Goal: Information Seeking & Learning: Learn about a topic

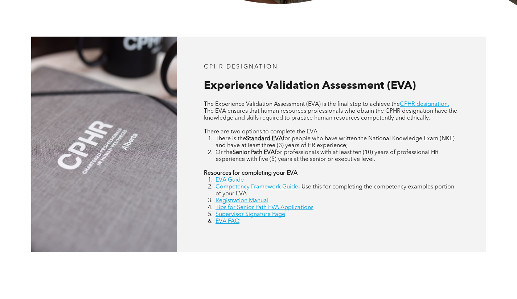
scroll to position [290, 0]
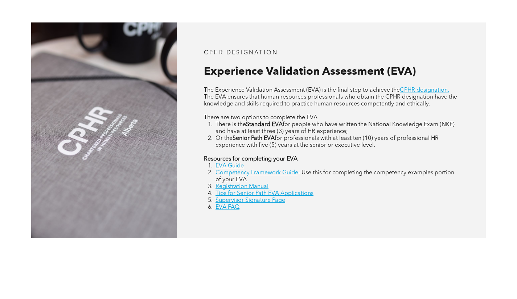
click at [224, 167] on link "EVA Guide" at bounding box center [230, 166] width 28 height 6
click at [265, 172] on link "Competency Framework Guide" at bounding box center [257, 173] width 83 height 6
click at [245, 203] on link "Supervisor Signature Page" at bounding box center [251, 201] width 70 height 6
click at [239, 254] on div "CPHR DESIGNATION Experience Validation Assessment (EVA) The Experience Validati…" at bounding box center [258, 130] width 517 height 278
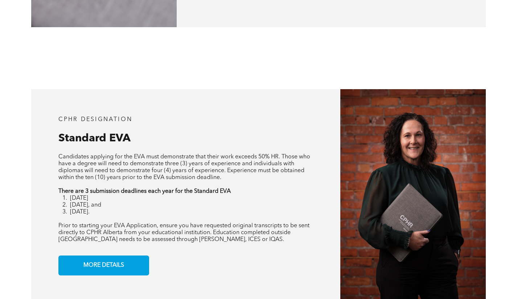
scroll to position [508, 0]
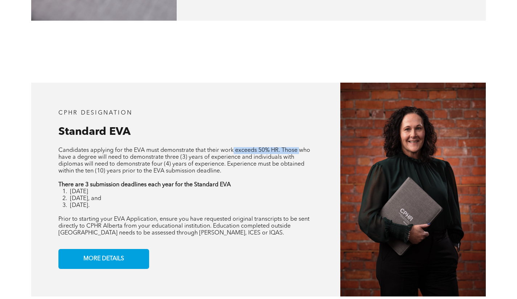
drag, startPoint x: 233, startPoint y: 151, endPoint x: 299, endPoint y: 148, distance: 66.1
click at [299, 148] on span "Candidates applying for the EVA must demonstrate that their work exceeds 50% HR…" at bounding box center [184, 161] width 252 height 26
click at [252, 154] on span "Candidates applying for the EVA must demonstrate that their work exceeds 50% HR…" at bounding box center [184, 161] width 252 height 26
click at [70, 158] on span "Candidates applying for the EVA must demonstrate that their work exceeds 50% HR…" at bounding box center [184, 161] width 252 height 26
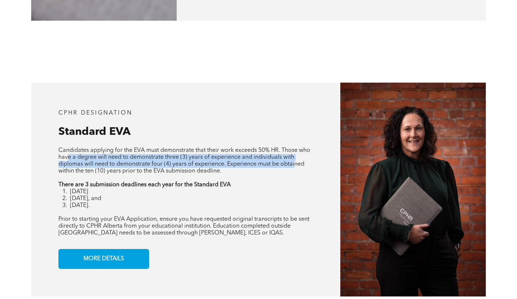
drag, startPoint x: 67, startPoint y: 159, endPoint x: 195, endPoint y: 172, distance: 128.4
click at [295, 167] on span "Candidates applying for the EVA must demonstrate that their work exceeds 50% HR…" at bounding box center [184, 161] width 252 height 26
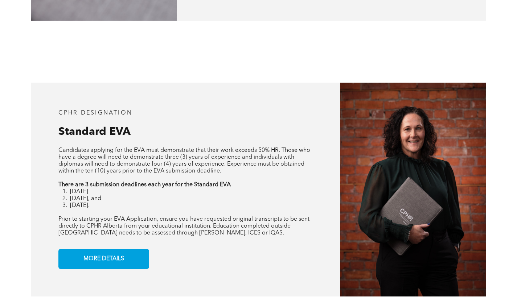
click at [154, 171] on span "Candidates applying for the EVA must demonstrate that their work exceeds 50% HR…" at bounding box center [184, 161] width 252 height 26
drag, startPoint x: 116, startPoint y: 167, endPoint x: 261, endPoint y: 178, distance: 145.6
click at [307, 169] on p "Candidates applying for the EVA must demonstrate that their work exceeds 50% HR…" at bounding box center [185, 161] width 255 height 28
click at [261, 178] on p at bounding box center [185, 178] width 255 height 7
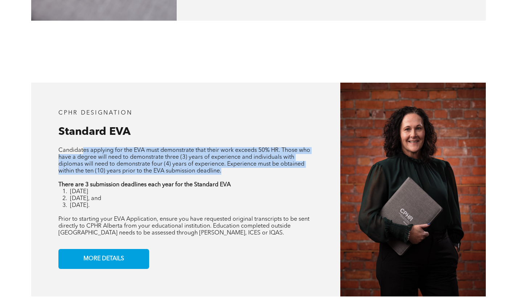
drag, startPoint x: 208, startPoint y: 157, endPoint x: 83, endPoint y: 150, distance: 125.8
click at [83, 150] on p "Candidates applying for the EVA must demonstrate that their work exceeds 50% HR…" at bounding box center [185, 161] width 255 height 28
click at [126, 168] on span "Candidates applying for the EVA must demonstrate that their work exceeds 50% HR…" at bounding box center [184, 161] width 252 height 26
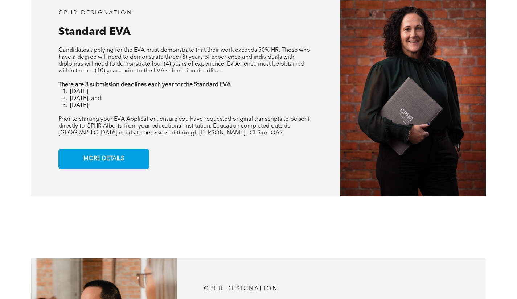
scroll to position [617, 0]
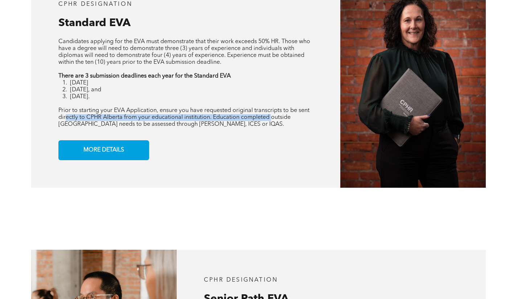
drag, startPoint x: 65, startPoint y: 119, endPoint x: 260, endPoint y: 121, distance: 195.6
click at [271, 116] on span "Prior to starting your EVA Application, ensure you have requested original tran…" at bounding box center [183, 118] width 251 height 20
click at [214, 130] on div "CPHR DESIGNATION Standard EVA Candidates applying for the EVA must demonstrate …" at bounding box center [186, 81] width 310 height 214
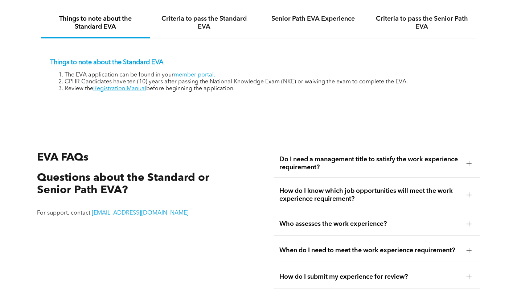
scroll to position [1089, 0]
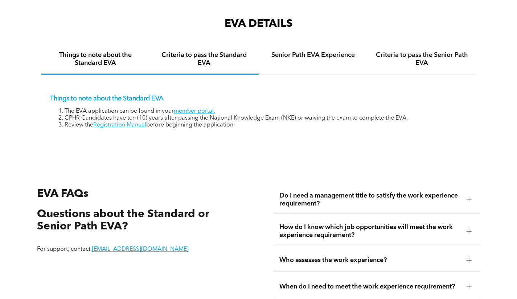
click at [205, 57] on h4 "Criteria to pass the Standard EVA" at bounding box center [204, 59] width 96 height 16
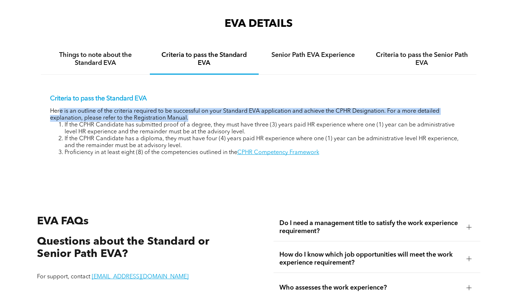
drag, startPoint x: 58, startPoint y: 110, endPoint x: 315, endPoint y: 121, distance: 256.8
click at [315, 121] on p "Here is an outline of the criteria required to be successful on your Standard E…" at bounding box center [258, 115] width 417 height 14
click at [116, 116] on p "Here is an outline of the criteria required to be successful on your Standard E…" at bounding box center [258, 115] width 417 height 14
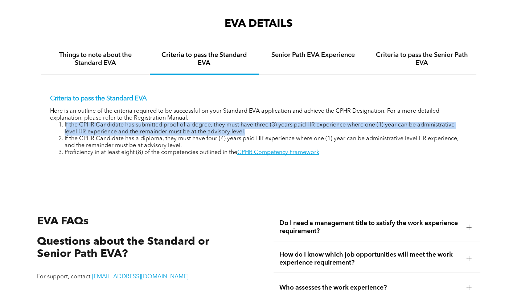
drag, startPoint x: 65, startPoint y: 123, endPoint x: 223, endPoint y: 131, distance: 157.7
click at [320, 130] on li "If the CPHR Candidate has submitted proof of a degree, they must have three (3)…" at bounding box center [266, 129] width 403 height 14
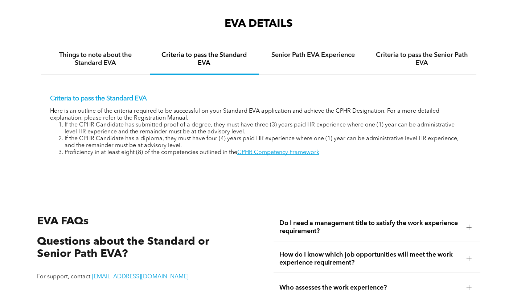
click at [79, 136] on li "If the CPHR Candidate has a diploma, they must have four (4) years paid HR expe…" at bounding box center [266, 143] width 403 height 14
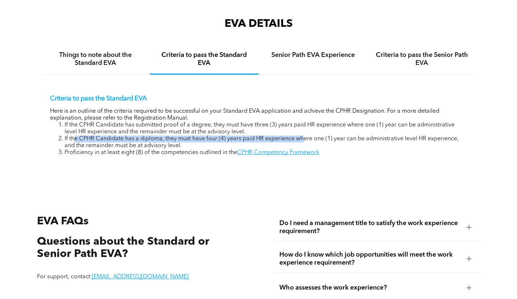
drag, startPoint x: 74, startPoint y: 138, endPoint x: 200, endPoint y: 138, distance: 125.9
click at [301, 139] on li "If the CPHR Candidate has a diploma, they must have four (4) years paid HR expe…" at bounding box center [266, 143] width 403 height 14
click at [197, 137] on li "If the CPHR Candidate has a diploma, they must have four (4) years paid HR expe…" at bounding box center [266, 143] width 403 height 14
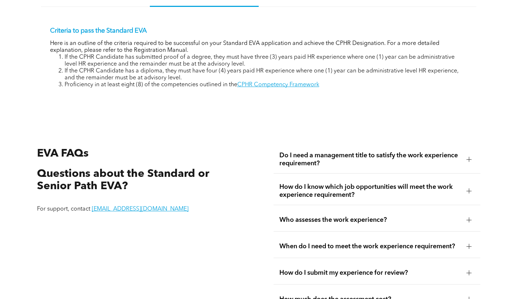
scroll to position [1198, 0]
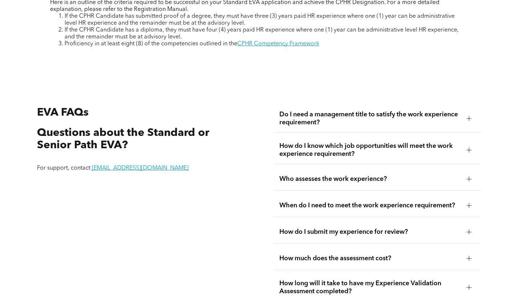
click at [472, 119] on div at bounding box center [469, 118] width 11 height 11
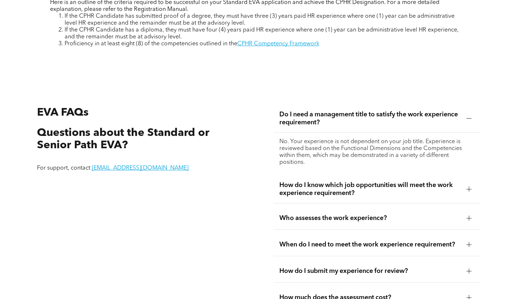
click at [469, 117] on div at bounding box center [469, 118] width 0 height 5
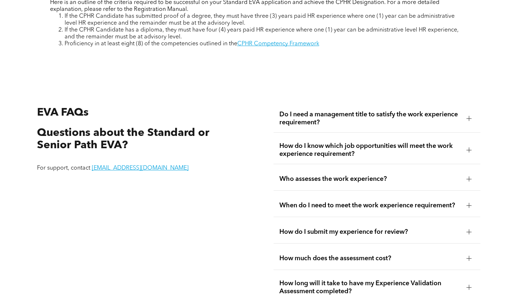
click at [467, 149] on div at bounding box center [469, 150] width 5 height 5
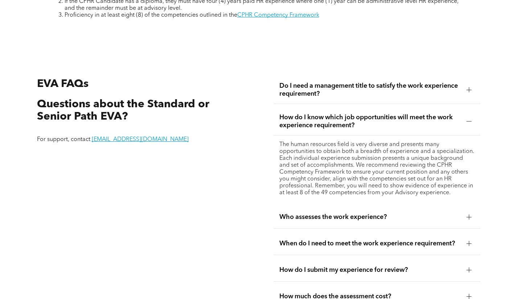
scroll to position [1270, 0]
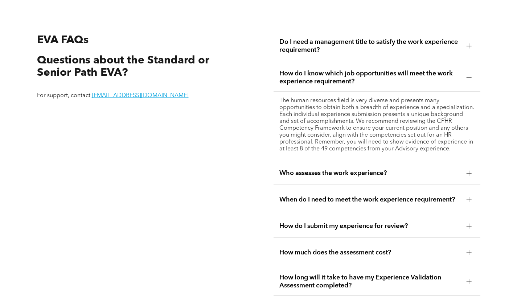
click at [470, 82] on div at bounding box center [469, 77] width 11 height 11
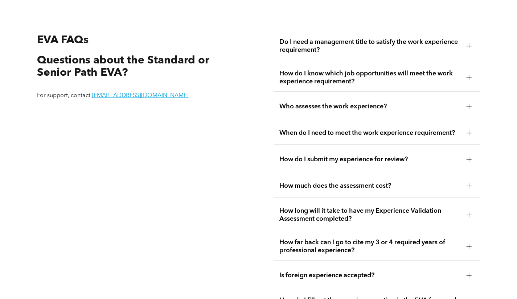
click at [471, 106] on div at bounding box center [469, 106] width 5 height 5
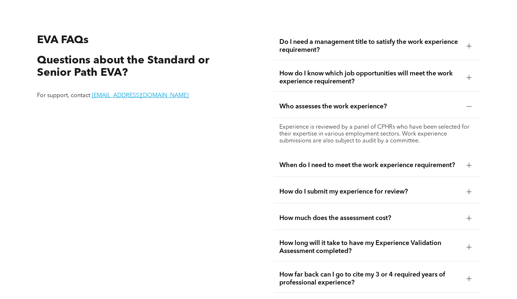
click at [473, 104] on div at bounding box center [469, 106] width 11 height 11
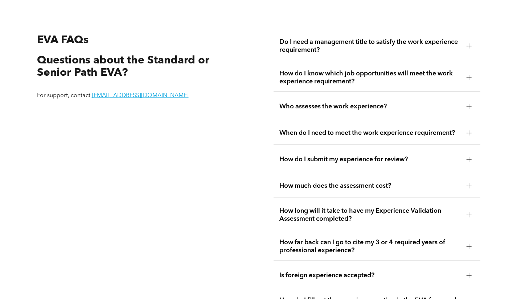
click at [473, 104] on div at bounding box center [469, 106] width 11 height 11
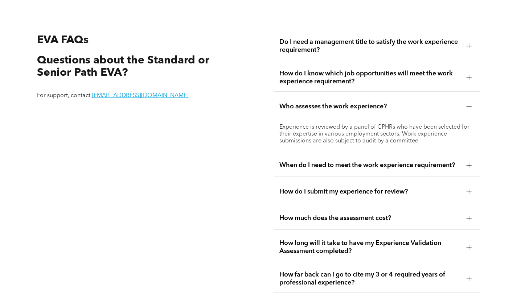
click at [473, 104] on div at bounding box center [469, 106] width 11 height 11
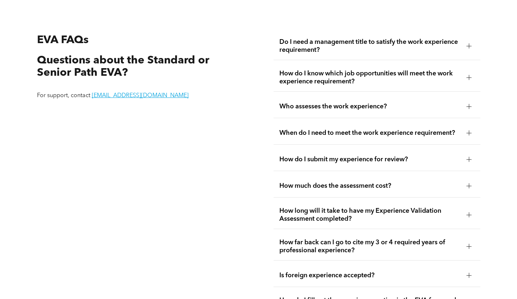
click at [467, 133] on div at bounding box center [469, 133] width 5 height 5
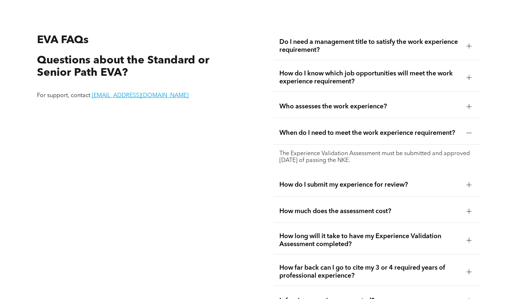
click at [468, 133] on div at bounding box center [469, 133] width 5 height 0
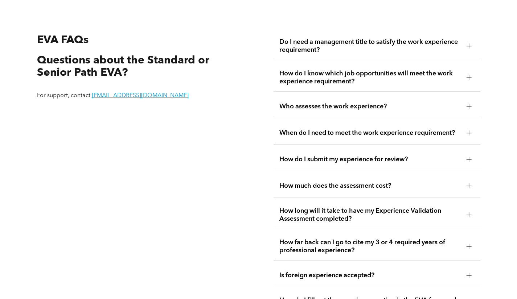
click at [469, 132] on div at bounding box center [469, 133] width 0 height 5
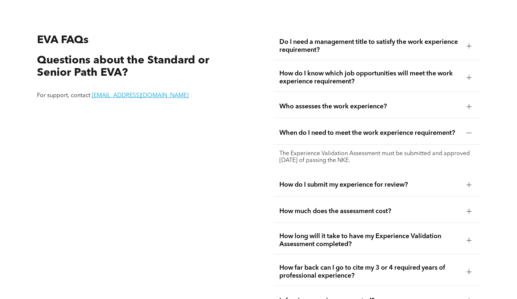
click at [469, 132] on div at bounding box center [469, 133] width 0 height 5
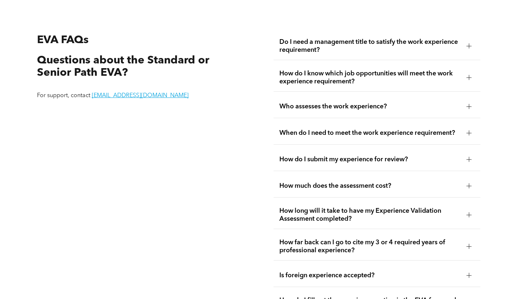
click at [469, 163] on div at bounding box center [469, 159] width 11 height 11
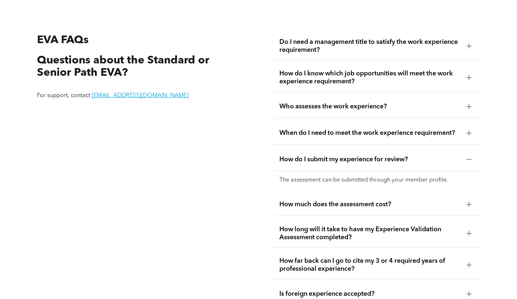
click at [470, 161] on div at bounding box center [469, 159] width 5 height 5
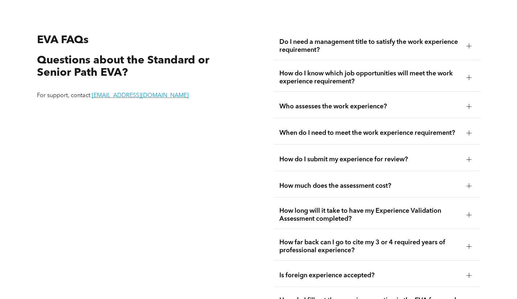
click at [465, 188] on div at bounding box center [469, 186] width 11 height 11
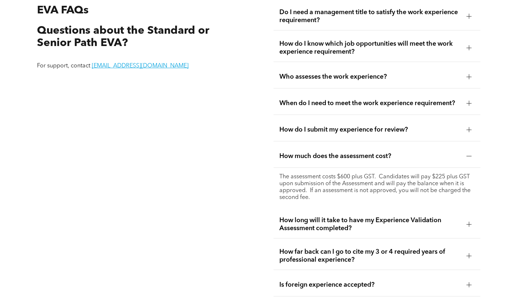
scroll to position [1306, 0]
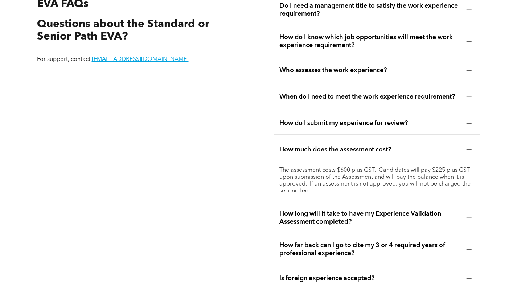
click at [470, 151] on div at bounding box center [469, 149] width 5 height 5
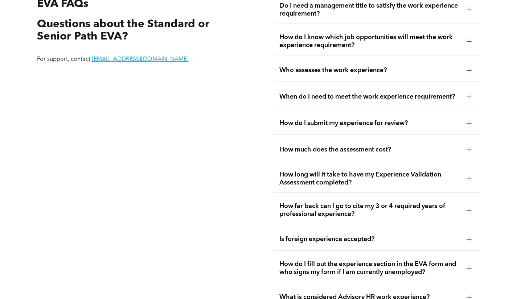
click at [473, 177] on div at bounding box center [469, 178] width 11 height 11
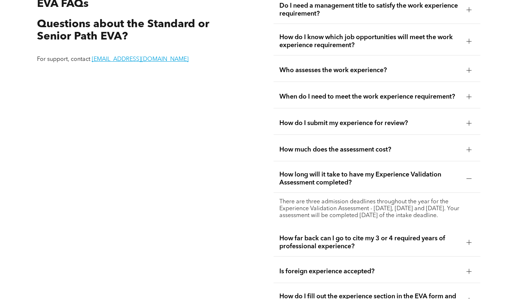
click at [473, 177] on div at bounding box center [469, 178] width 11 height 11
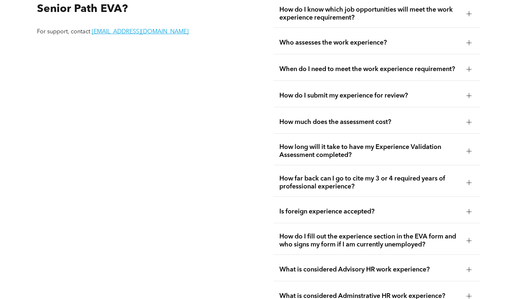
scroll to position [1343, 0]
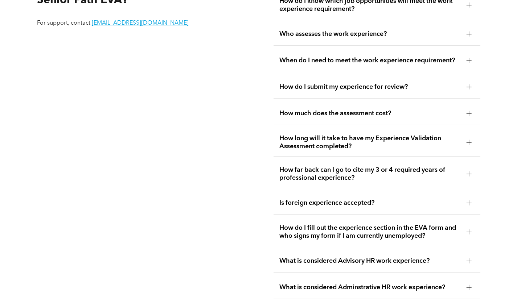
click at [470, 173] on div at bounding box center [469, 174] width 5 height 5
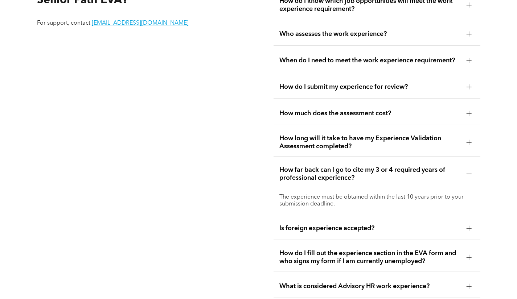
click at [470, 173] on div at bounding box center [469, 174] width 5 height 5
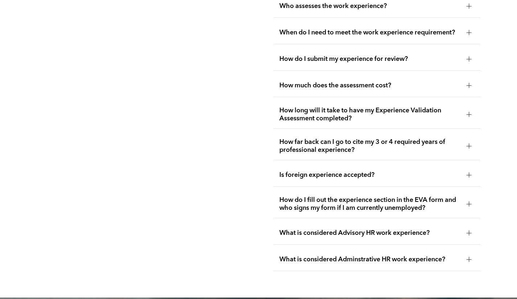
scroll to position [1379, 0]
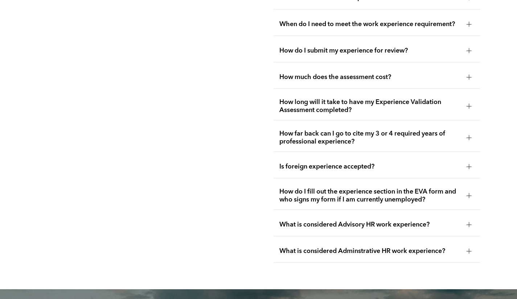
click at [471, 168] on div at bounding box center [469, 166] width 5 height 5
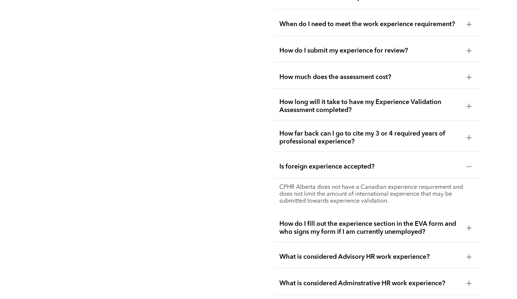
click at [472, 166] on div at bounding box center [469, 166] width 11 height 11
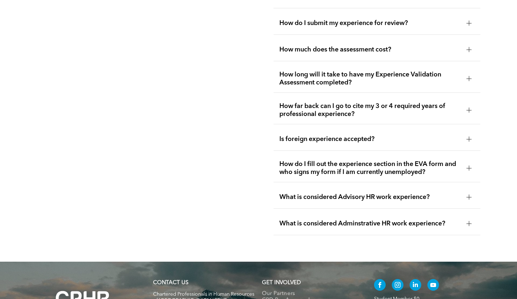
scroll to position [1415, 0]
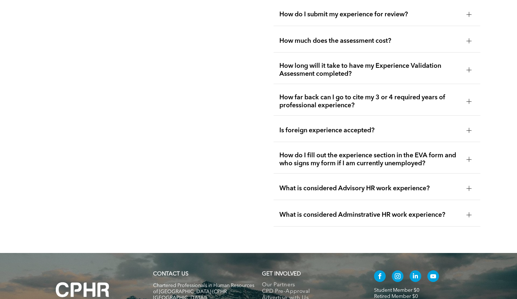
click at [469, 159] on div at bounding box center [469, 159] width 0 height 5
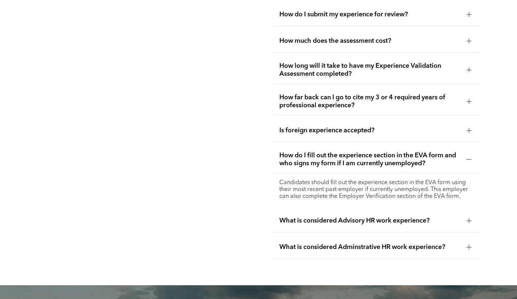
click at [469, 158] on div at bounding box center [469, 159] width 0 height 5
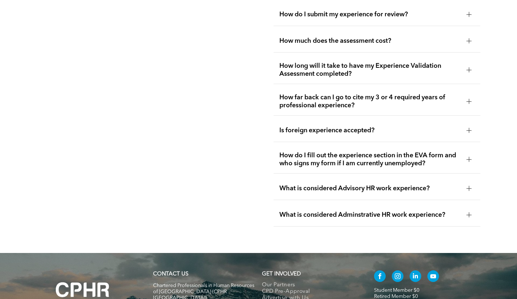
scroll to position [1452, 0]
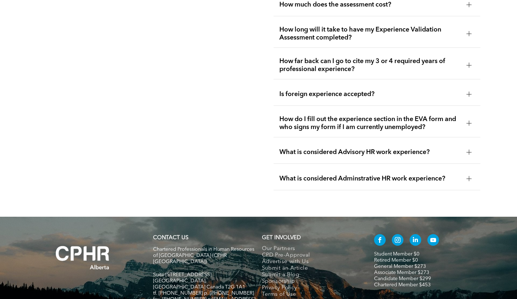
click at [469, 152] on div at bounding box center [469, 152] width 5 height 0
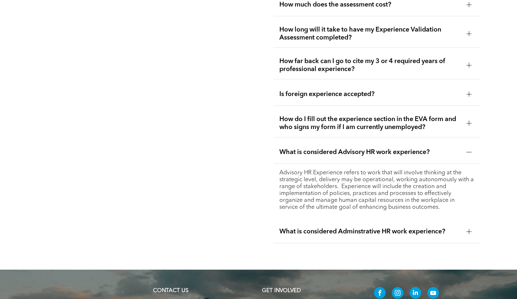
click at [469, 152] on div at bounding box center [469, 152] width 0 height 5
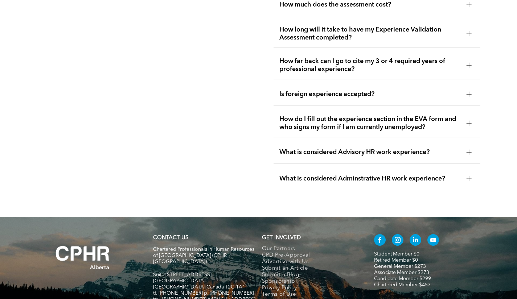
click at [470, 176] on div at bounding box center [469, 178] width 5 height 5
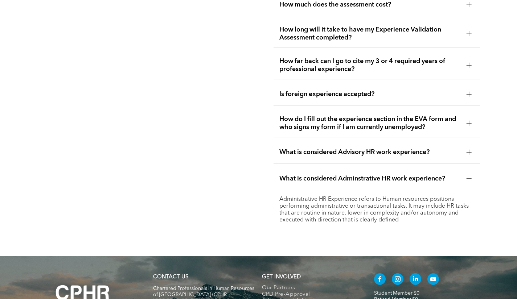
click at [469, 174] on div at bounding box center [469, 178] width 11 height 11
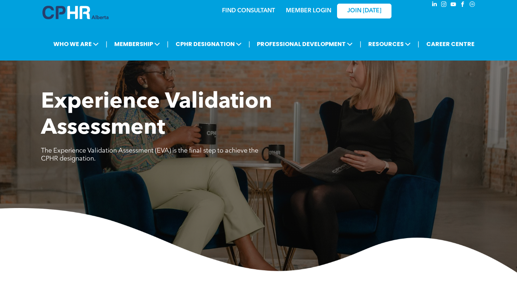
scroll to position [0, 0]
